Goal: Check status: Check status

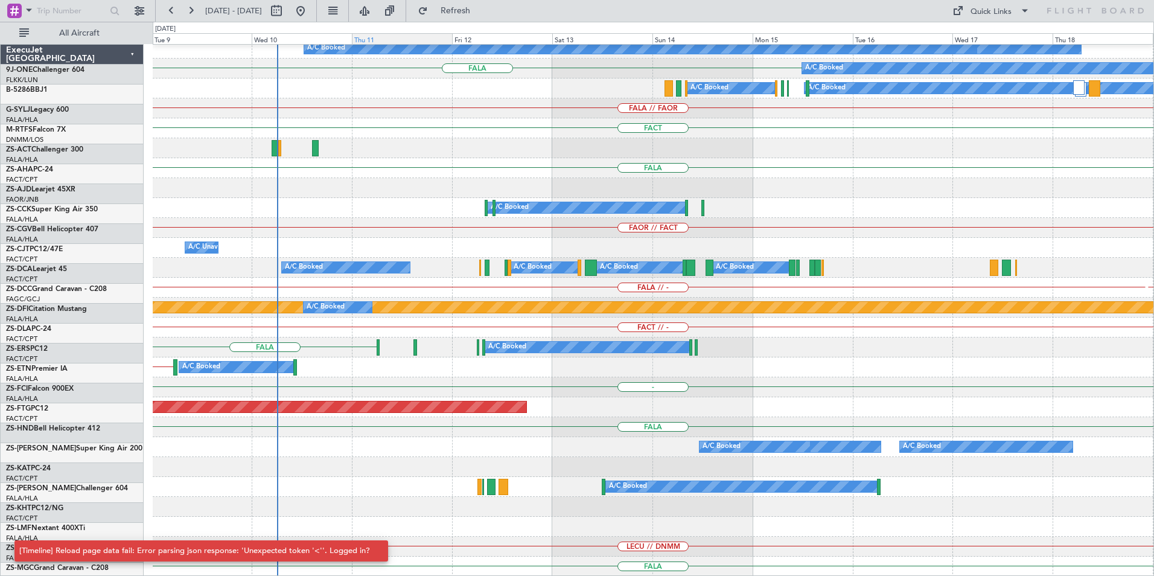
scroll to position [603, 0]
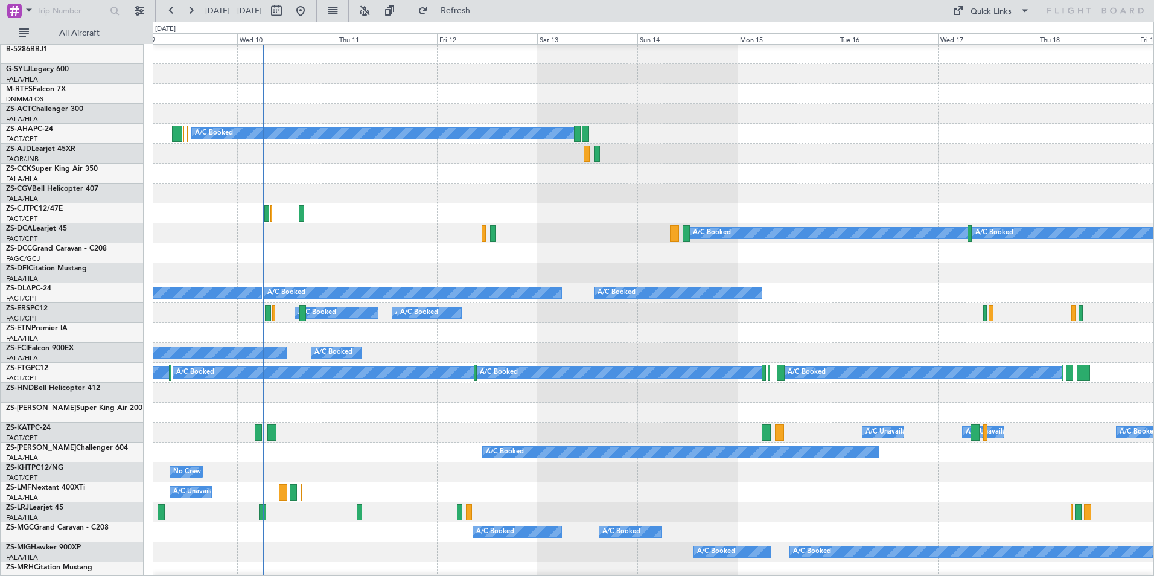
click at [359, 232] on div "A/C Booked A/C Booked A/C Booked" at bounding box center [653, 233] width 1001 height 20
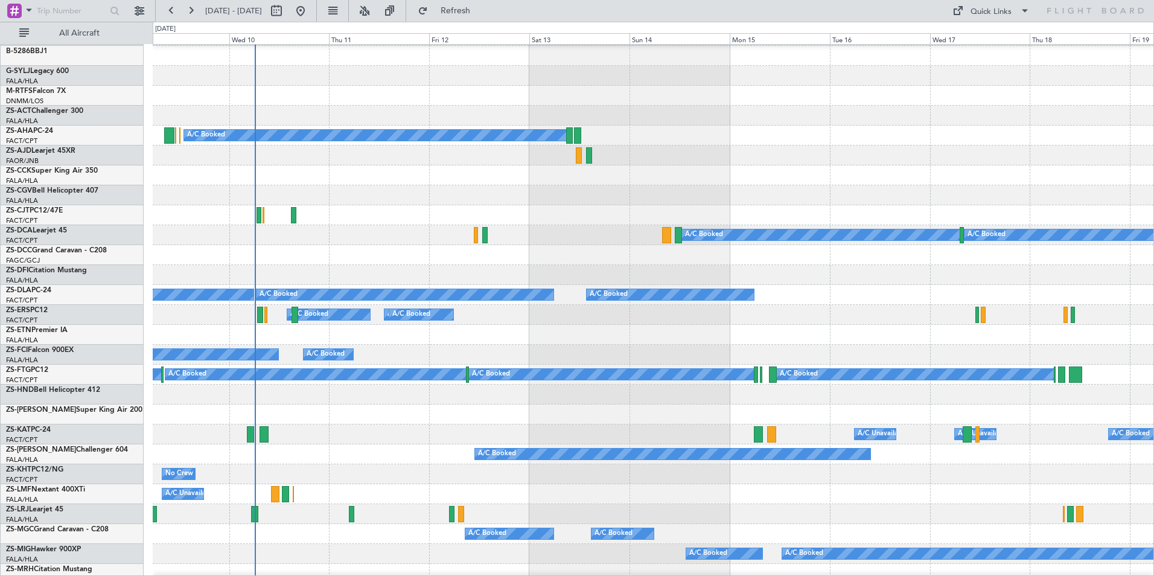
click at [350, 234] on div "A/C Booked A/C Booked A/C Booked" at bounding box center [653, 235] width 1001 height 20
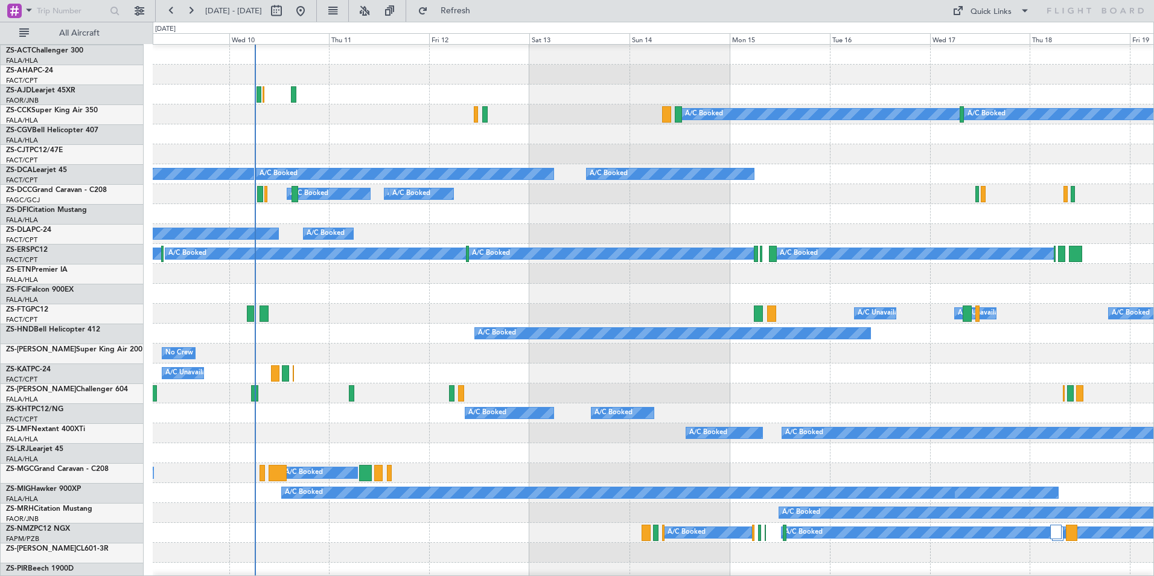
scroll to position [159, 0]
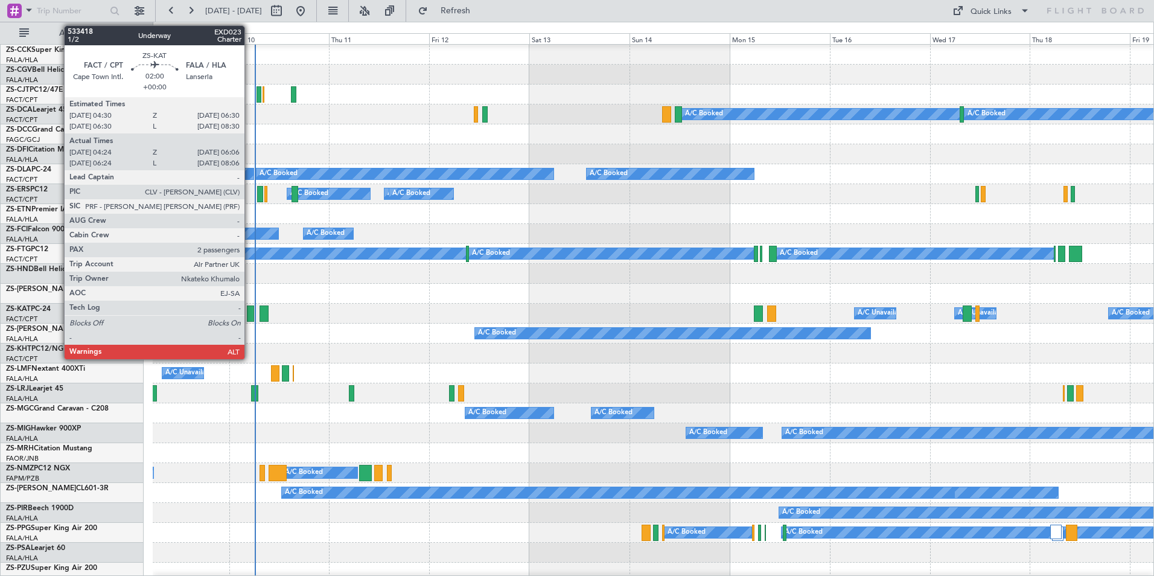
click at [250, 313] on div at bounding box center [250, 313] width 7 height 16
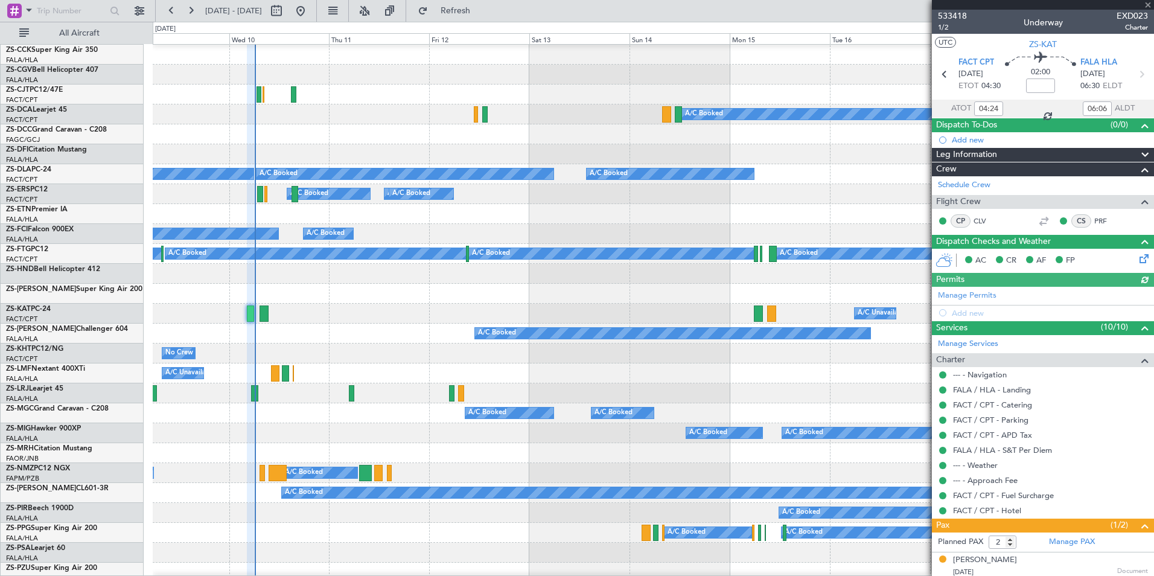
scroll to position [30, 0]
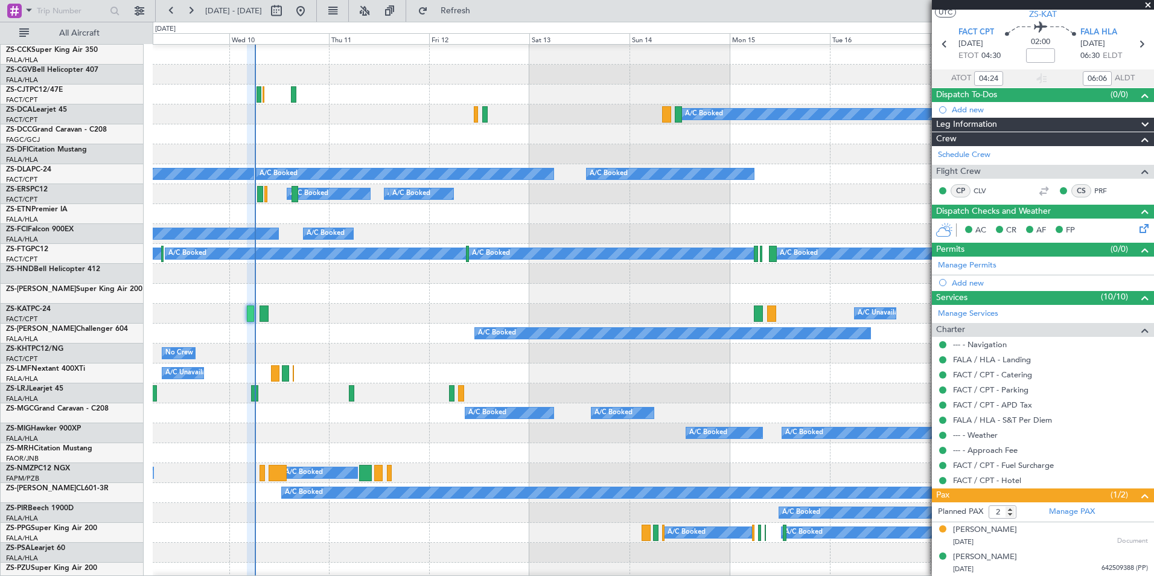
click at [1147, 2] on span at bounding box center [1148, 5] width 12 height 11
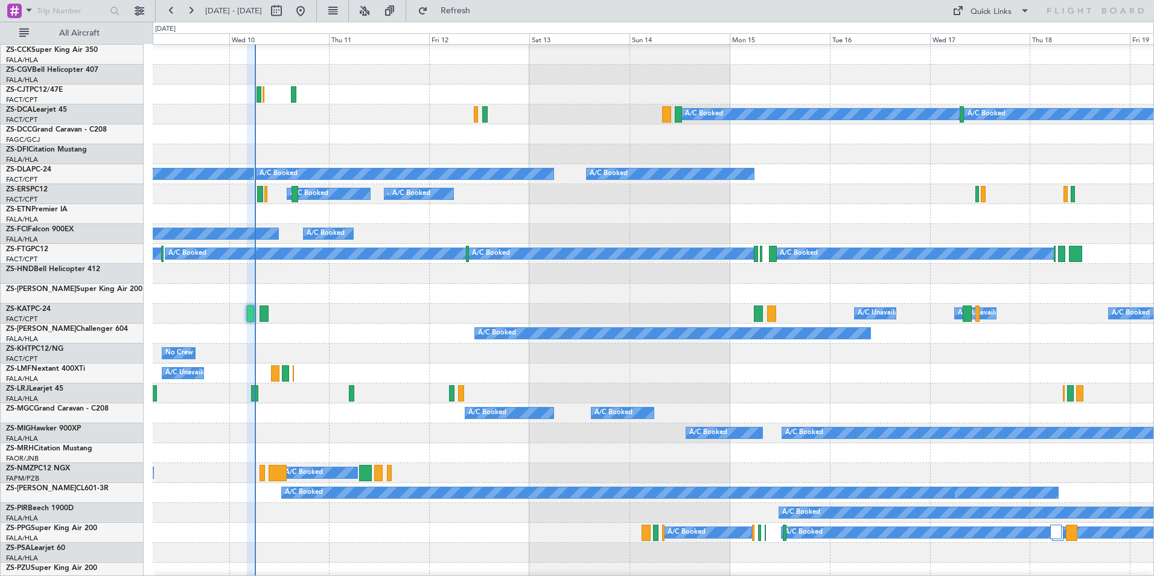
type input "0"
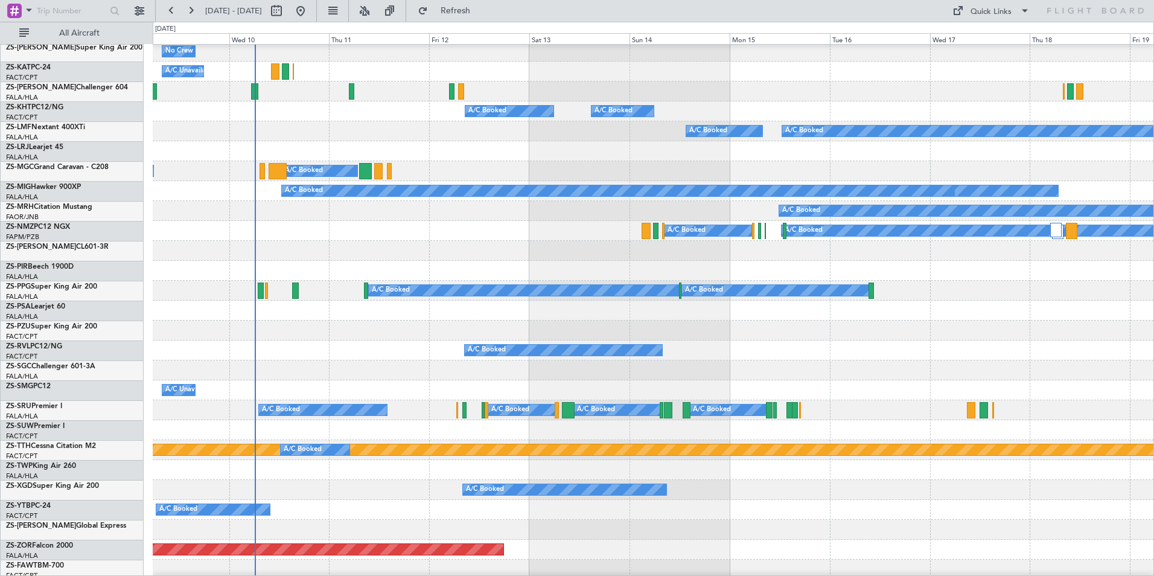
scroll to position [461, 0]
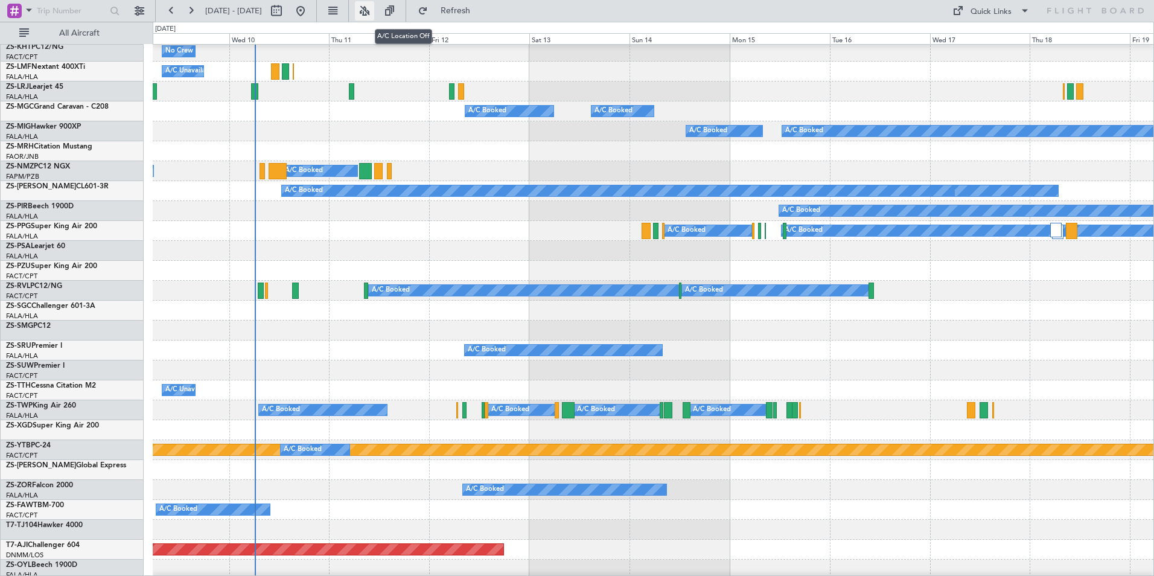
click at [374, 10] on button at bounding box center [364, 10] width 19 height 19
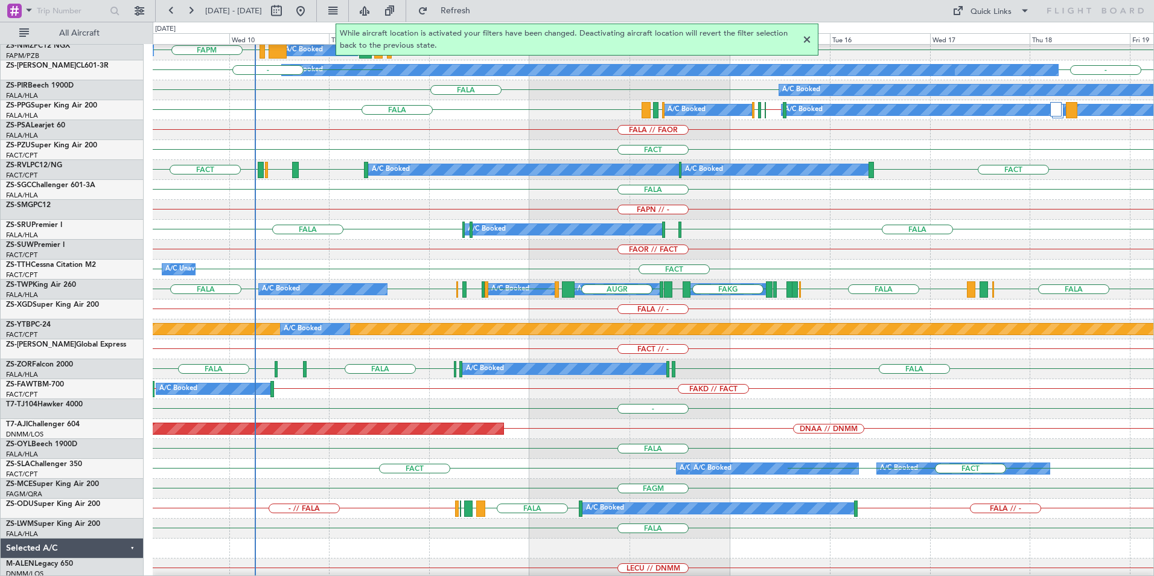
scroll to position [603, 0]
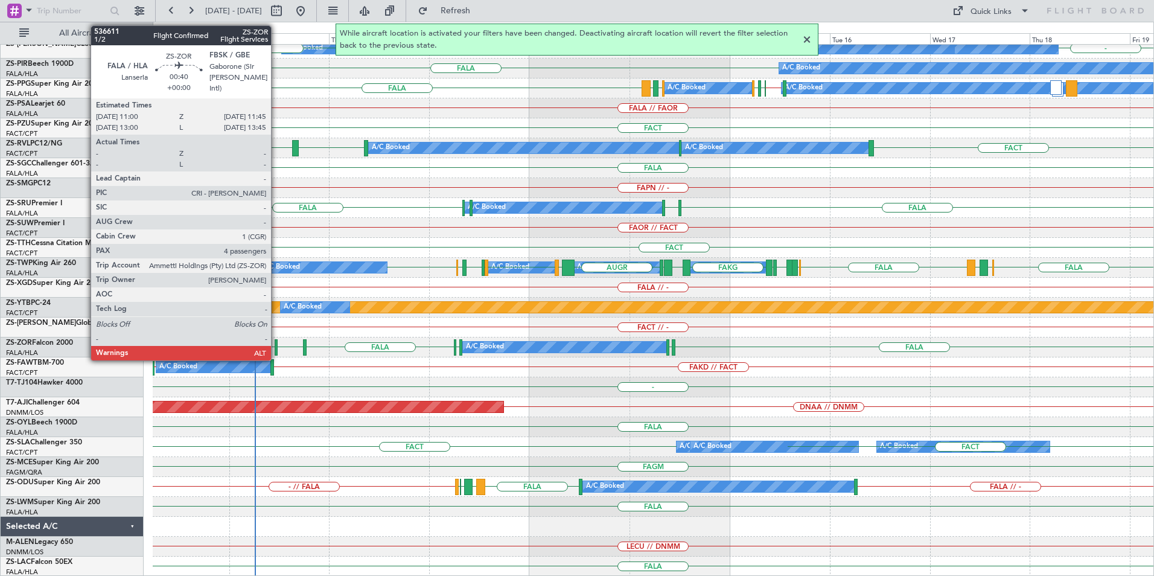
click at [276, 344] on div at bounding box center [277, 347] width 4 height 16
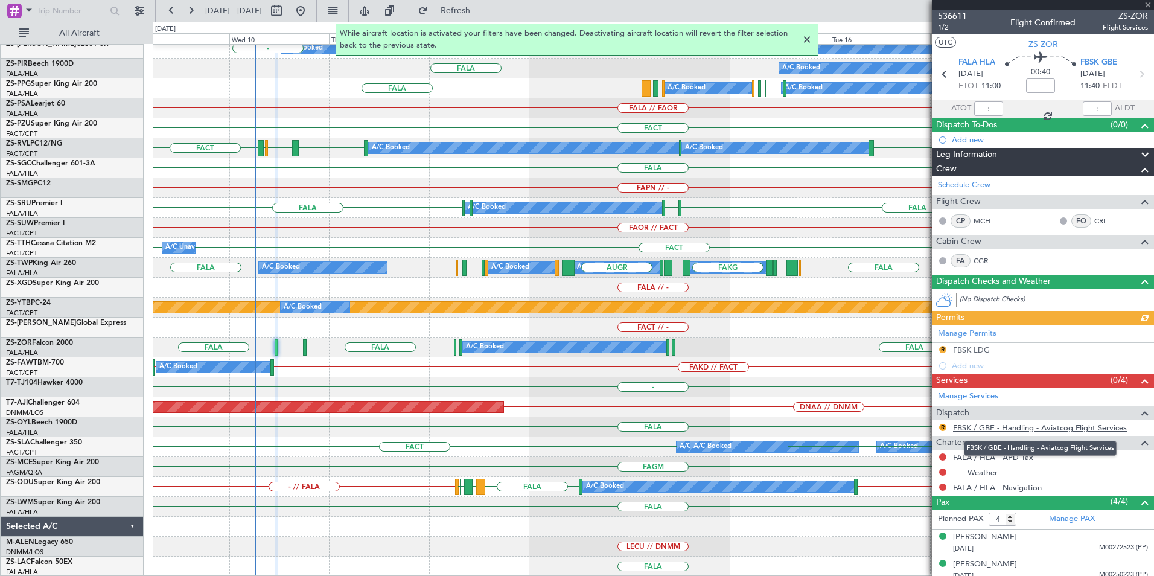
scroll to position [62, 0]
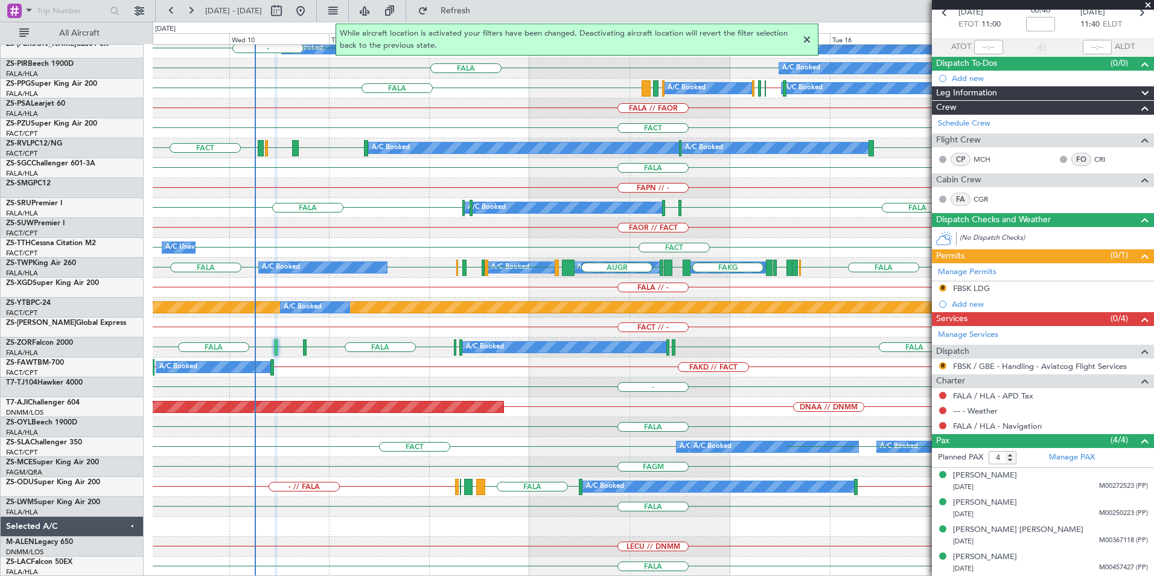
click at [1148, 5] on span at bounding box center [1148, 5] width 12 height 11
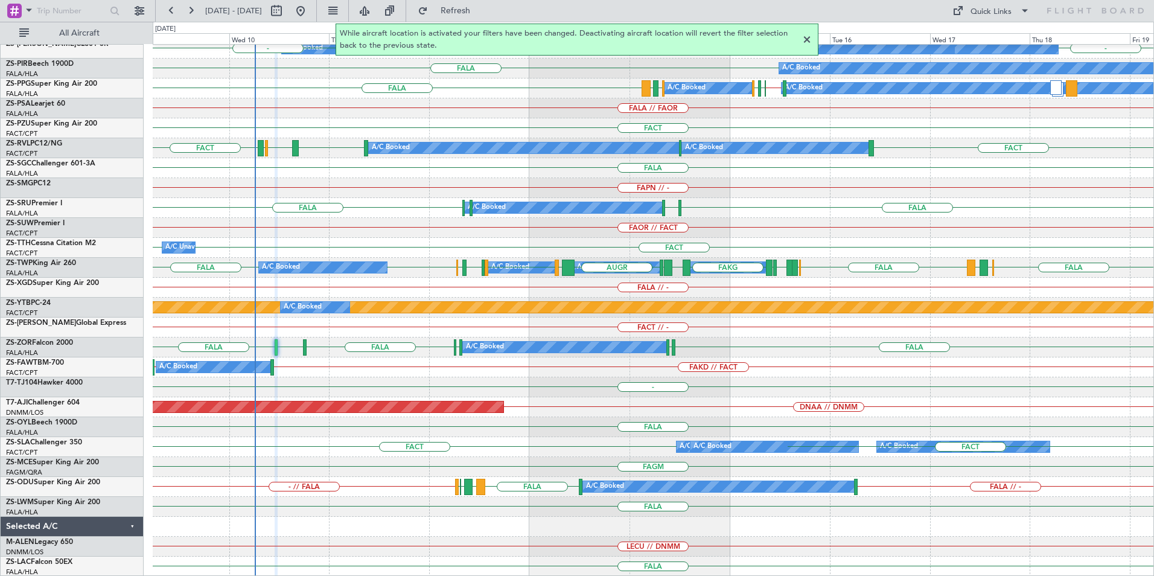
type input "0"
click at [807, 37] on div at bounding box center [807, 40] width 14 height 14
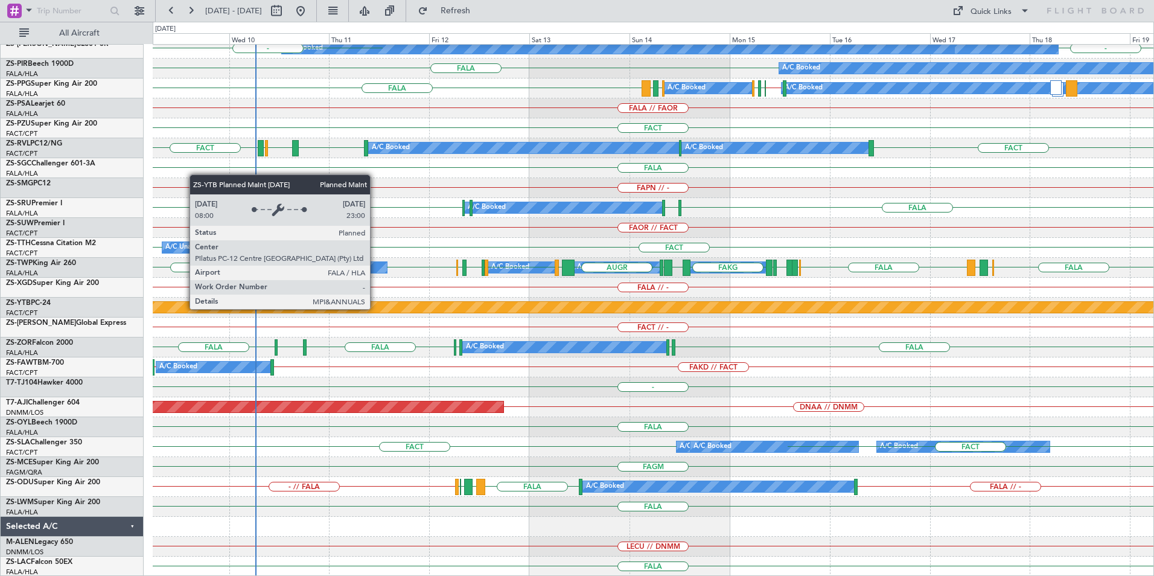
scroll to position [543, 0]
